Goal: Find specific page/section: Find specific page/section

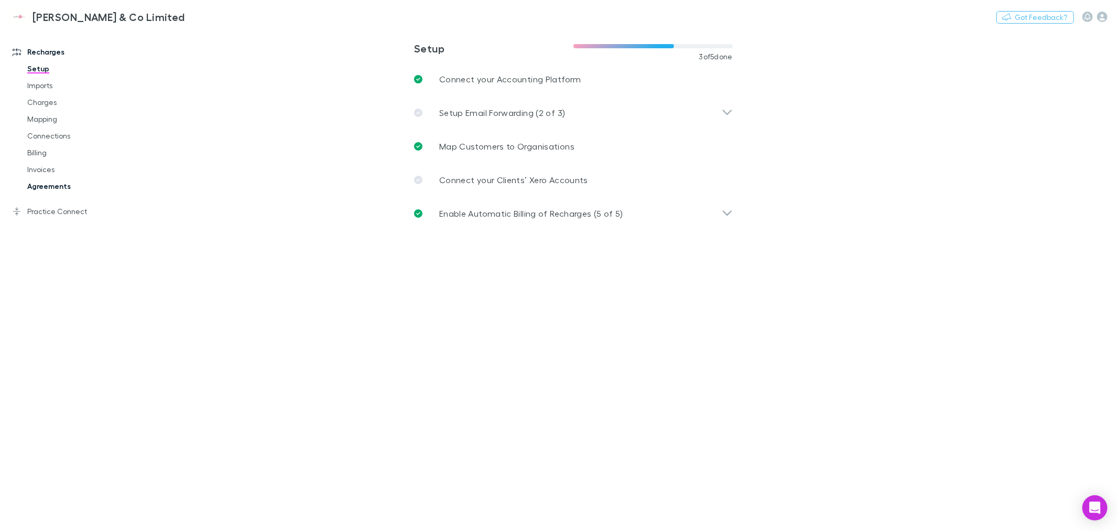
click at [52, 186] on link "Agreements" at bounding box center [81, 186] width 128 height 17
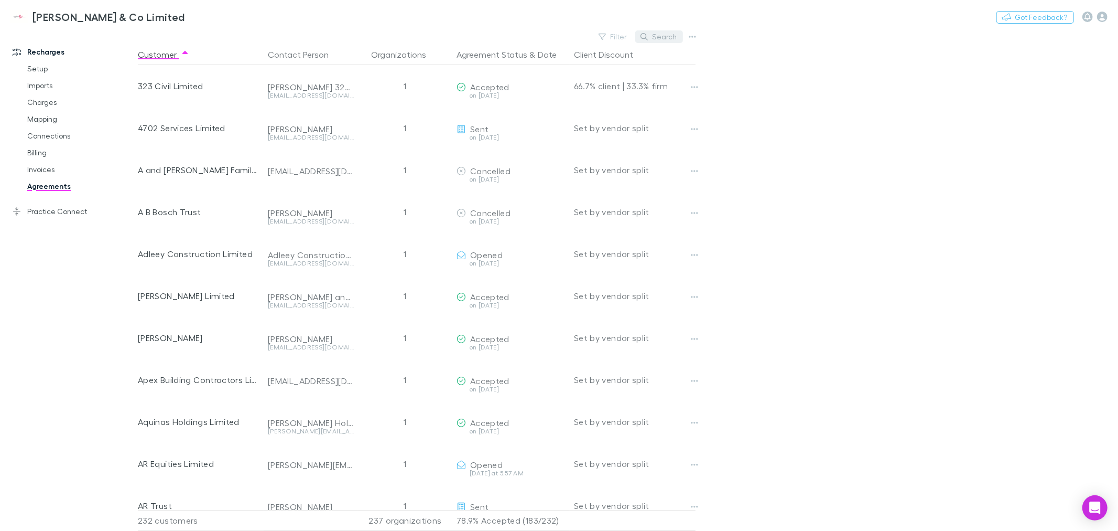
click at [664, 37] on button "Search" at bounding box center [659, 36] width 48 height 13
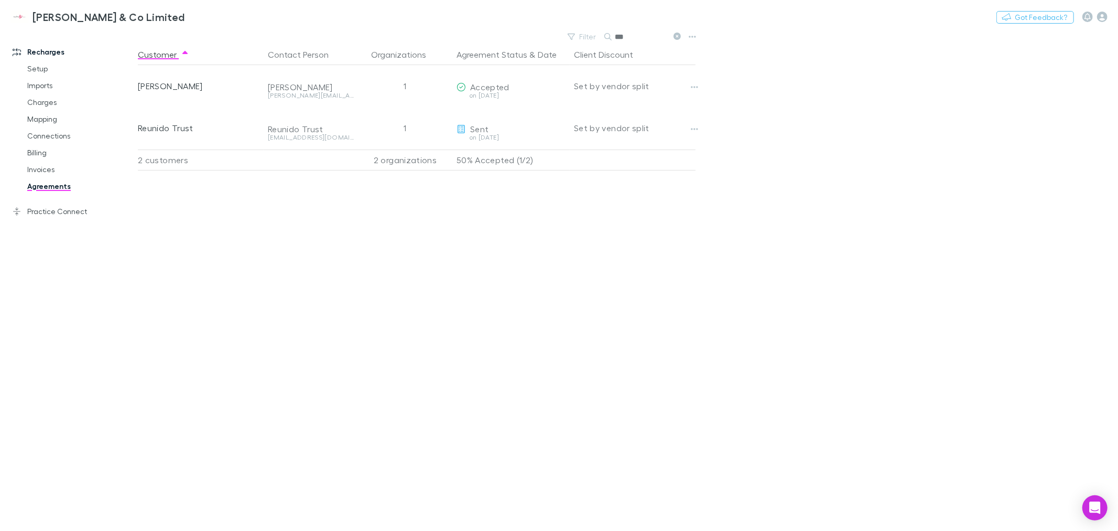
type input "***"
click at [612, 233] on div "Customer Contact Person Organizations Agreement Status & Date Client Discount […" at bounding box center [426, 287] width 577 height 487
click at [455, 304] on div "Customer Contact Person Organizations Agreement Status & Date Client Discount […" at bounding box center [426, 287] width 577 height 487
click at [392, 282] on div "Customer Contact Person Organizations Agreement Status & Date Client Discount […" at bounding box center [426, 287] width 577 height 487
drag, startPoint x: 472, startPoint y: 306, endPoint x: 485, endPoint y: 17, distance: 289.7
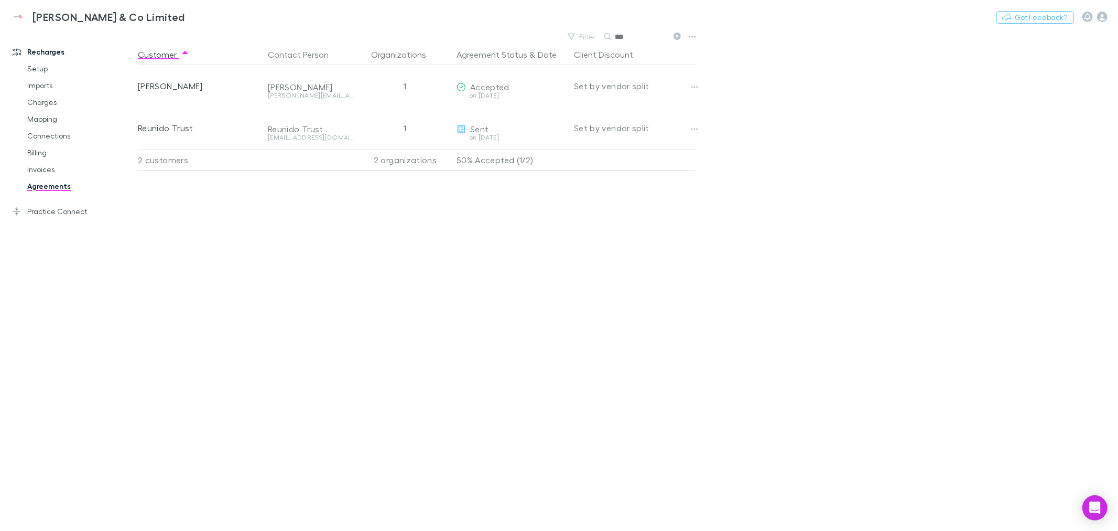
click at [472, 304] on div "Customer Contact Person Organizations Agreement Status & Date Client Discount […" at bounding box center [426, 287] width 577 height 487
